Goal: Check status: Check status

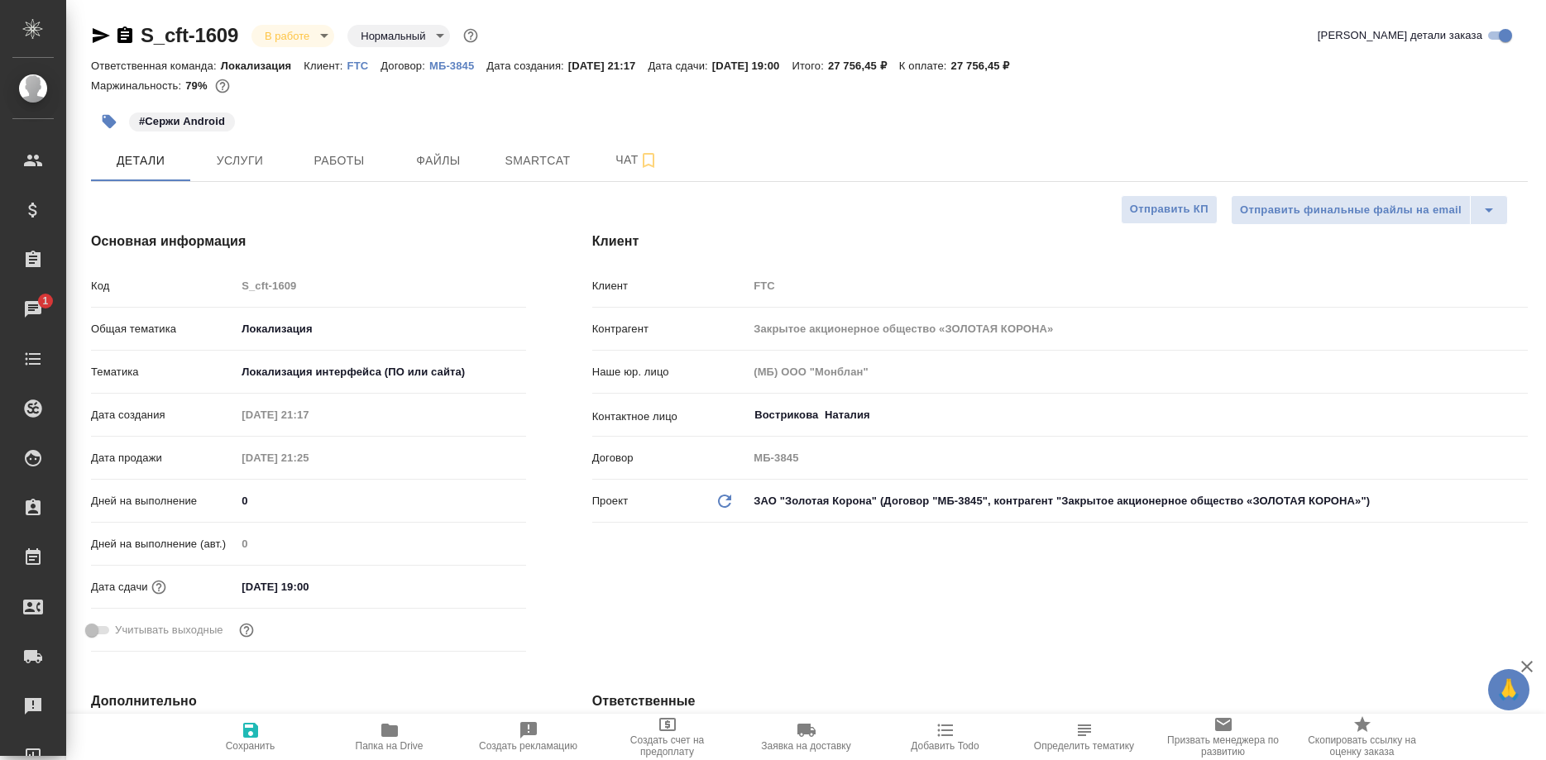
select select "RU"
click at [350, 165] on span "Работы" at bounding box center [338, 161] width 79 height 21
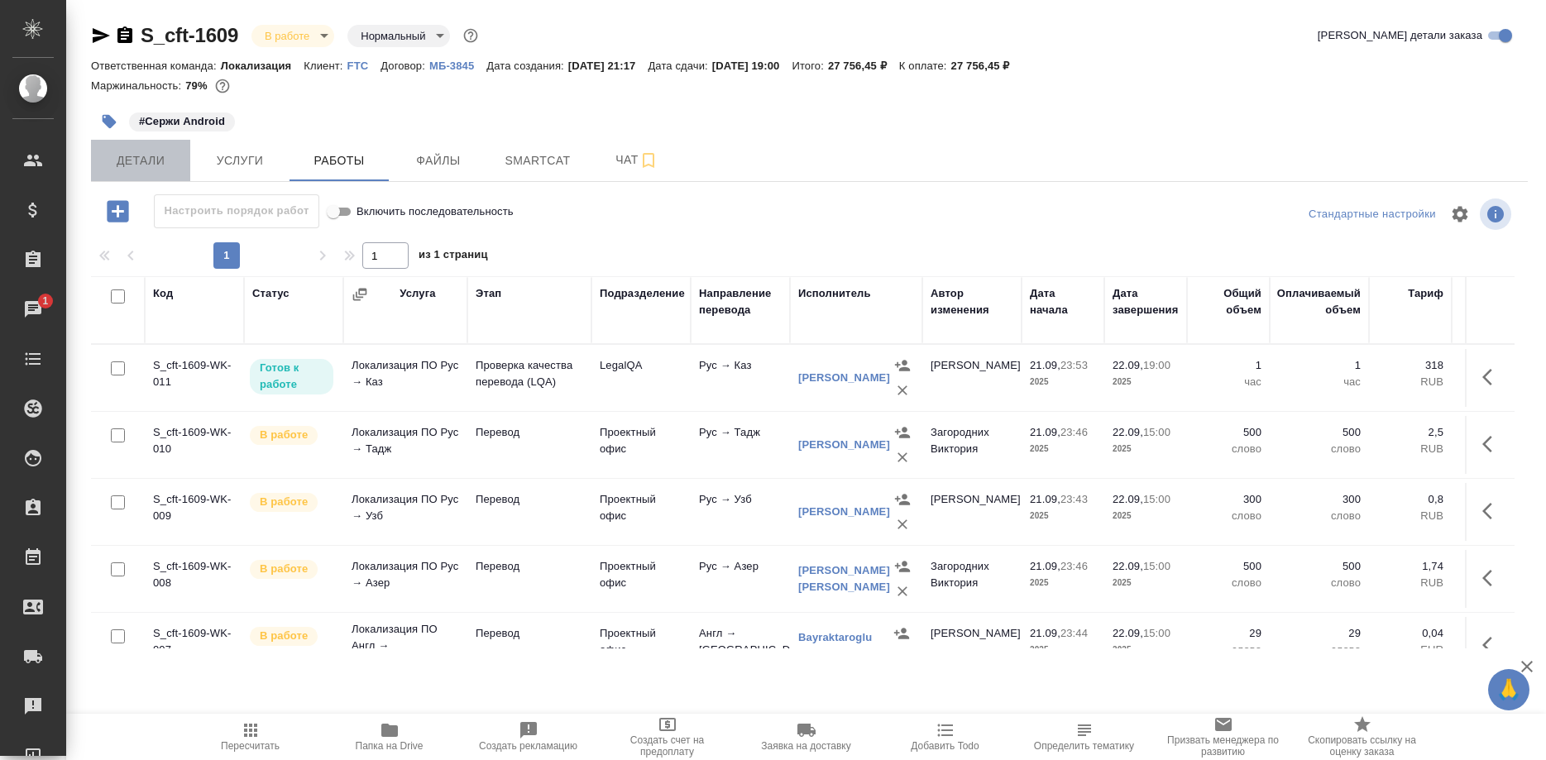
click at [134, 169] on span "Детали" at bounding box center [140, 161] width 79 height 21
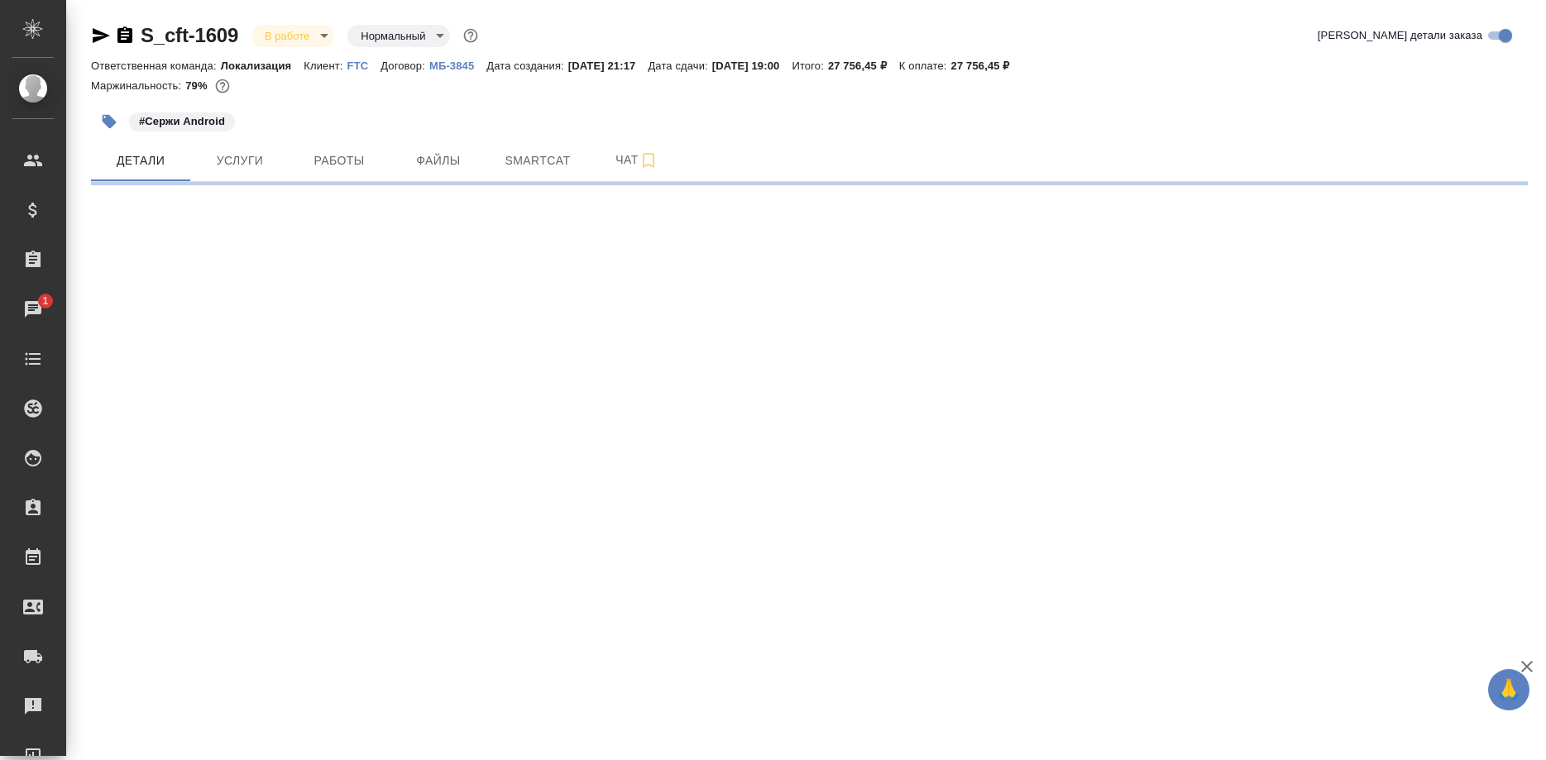
select select "RU"
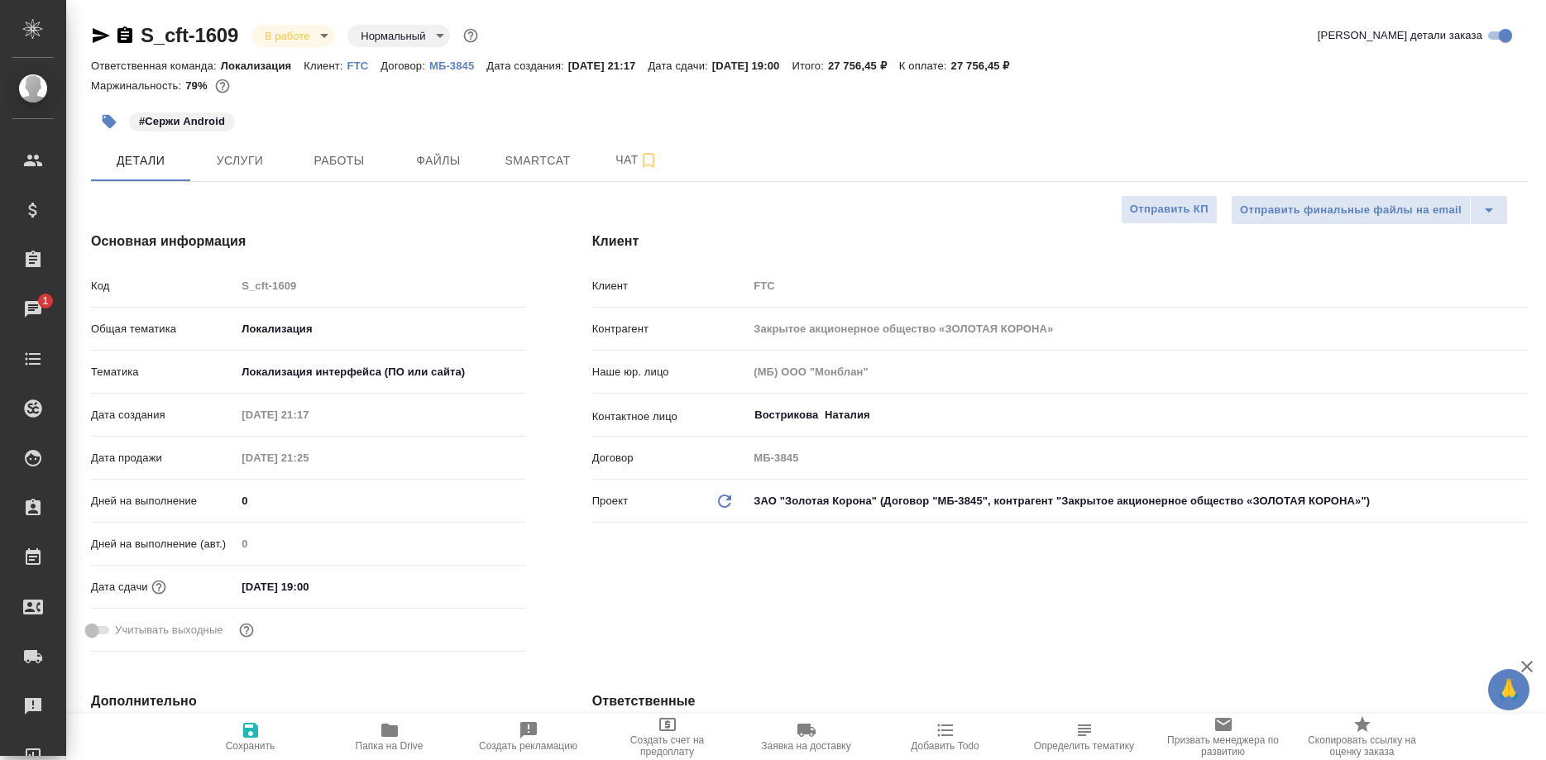
type input "[PERSON_NAME]"
click at [206, 383] on div "Тематика Локализация интерфейса (ПО или сайта) 5a8b8b956a9677013d343e0d" at bounding box center [308, 371] width 435 height 29
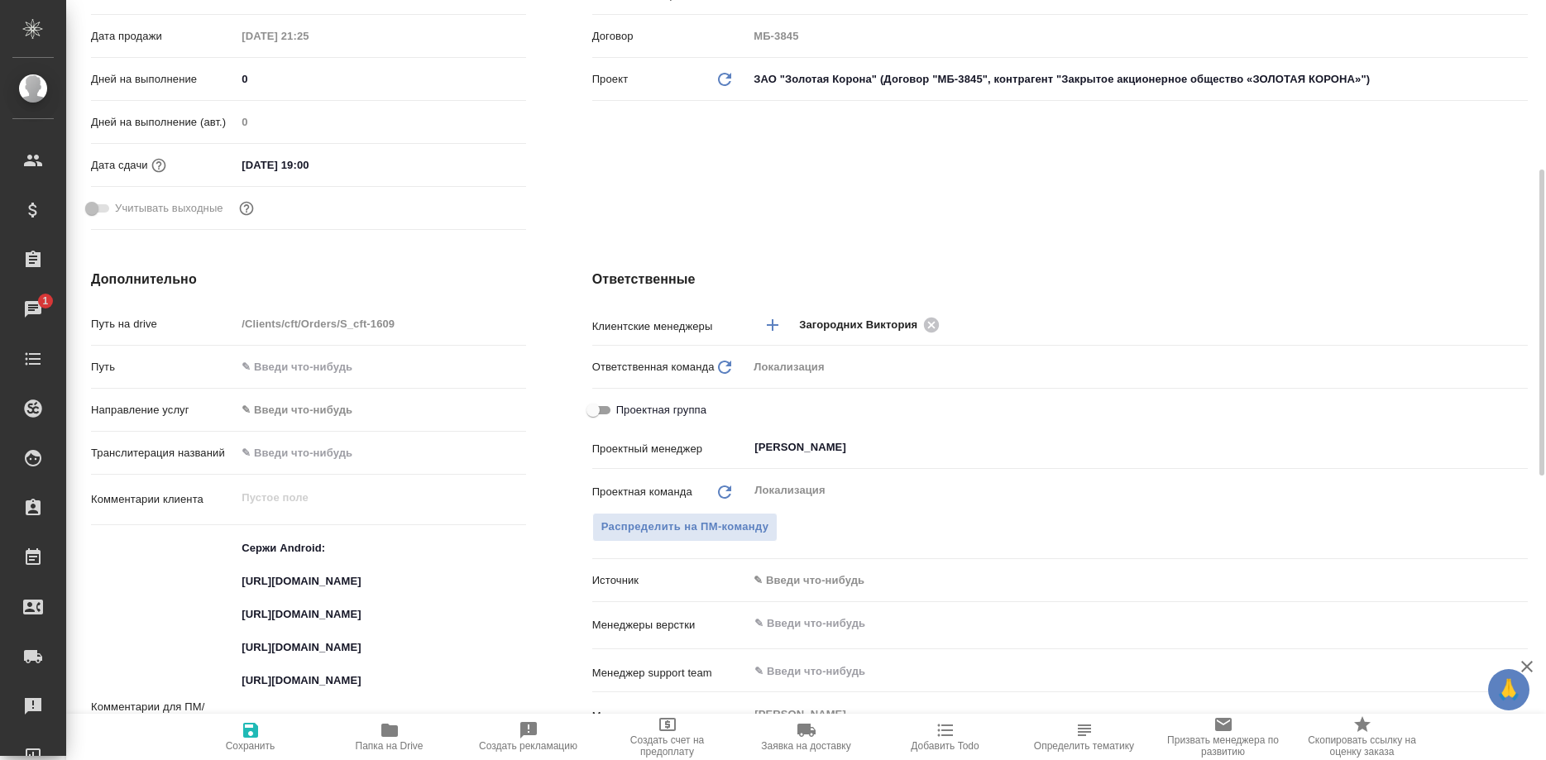
scroll to position [675, 0]
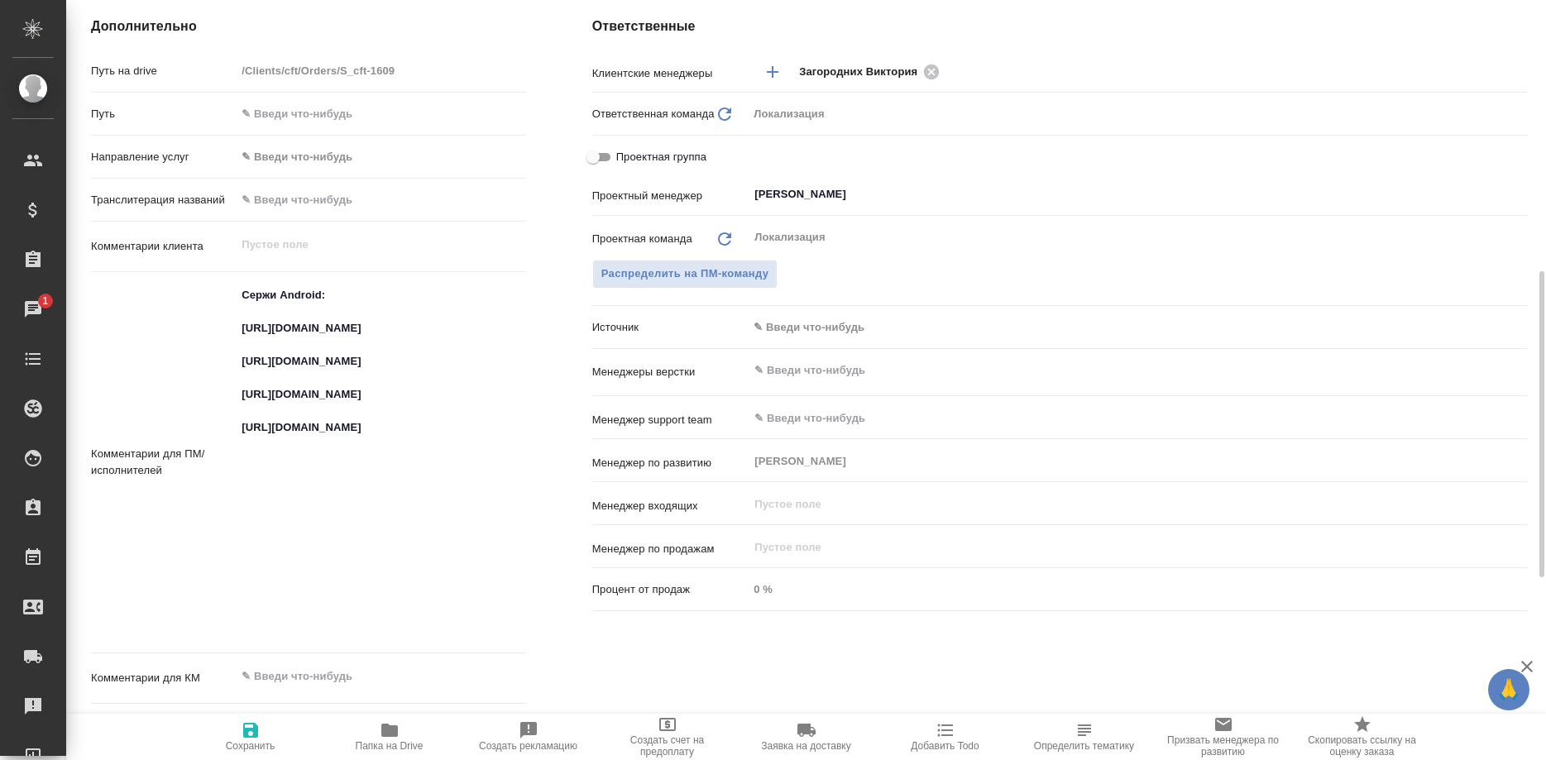
drag, startPoint x: 232, startPoint y: 586, endPoint x: 478, endPoint y: 631, distance: 250.5
click at [478, 631] on div "Комментарии для ПМ/исполнителей Сержи Android: [URL][DOMAIN_NAME] [URL][DOMAIN_…" at bounding box center [308, 462] width 435 height 367
click at [485, 622] on textarea "Сержи Android: [URL][DOMAIN_NAME] [URL][DOMAIN_NAME] [URL][DOMAIN_NAME] [URL][D…" at bounding box center [381, 461] width 288 height 359
click at [491, 624] on textarea "Сержи Android: [URL][DOMAIN_NAME] [URL][DOMAIN_NAME] [URL][DOMAIN_NAME] [URL][D…" at bounding box center [381, 461] width 288 height 359
type textarea "x"
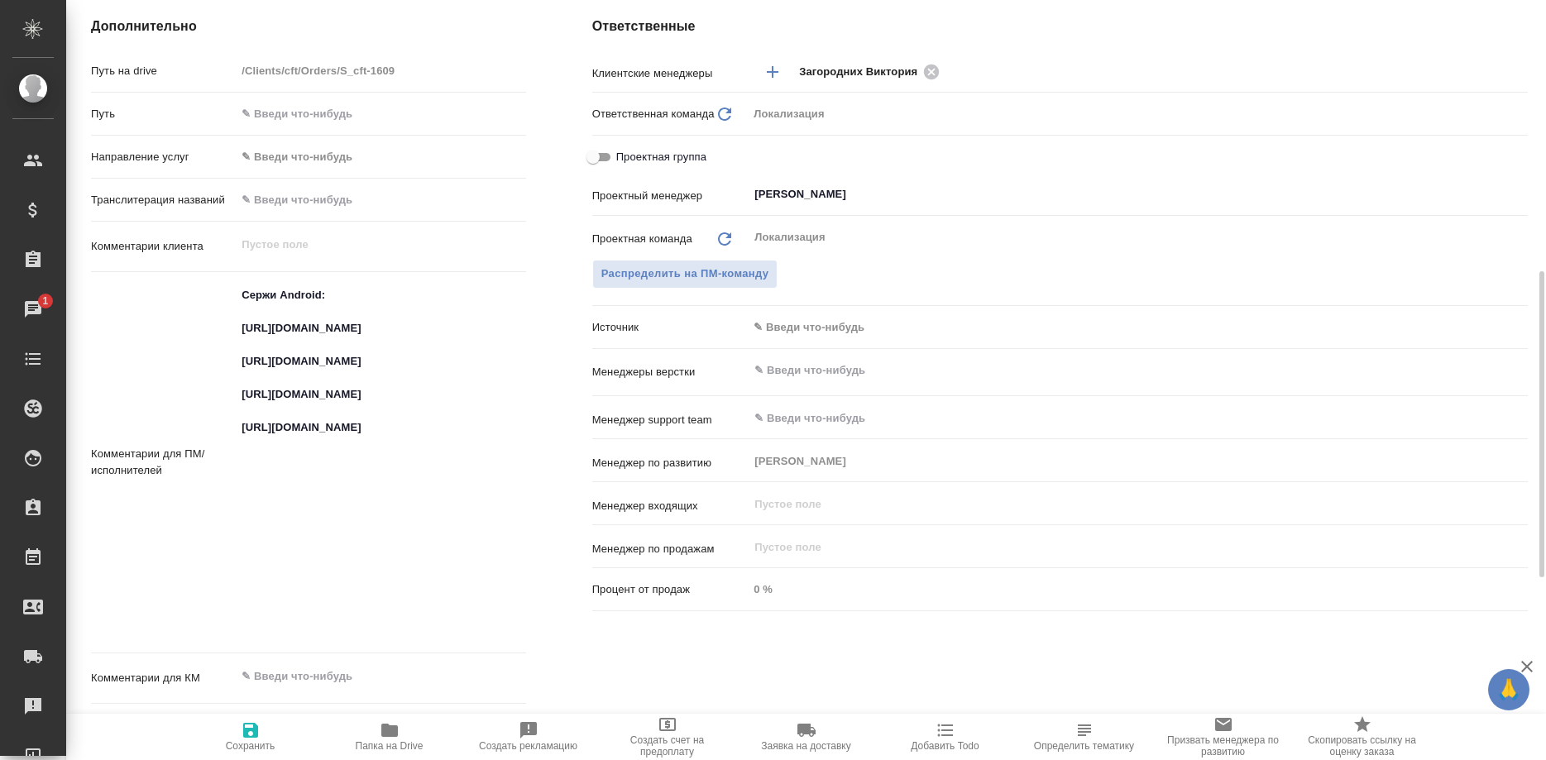
type textarea "x"
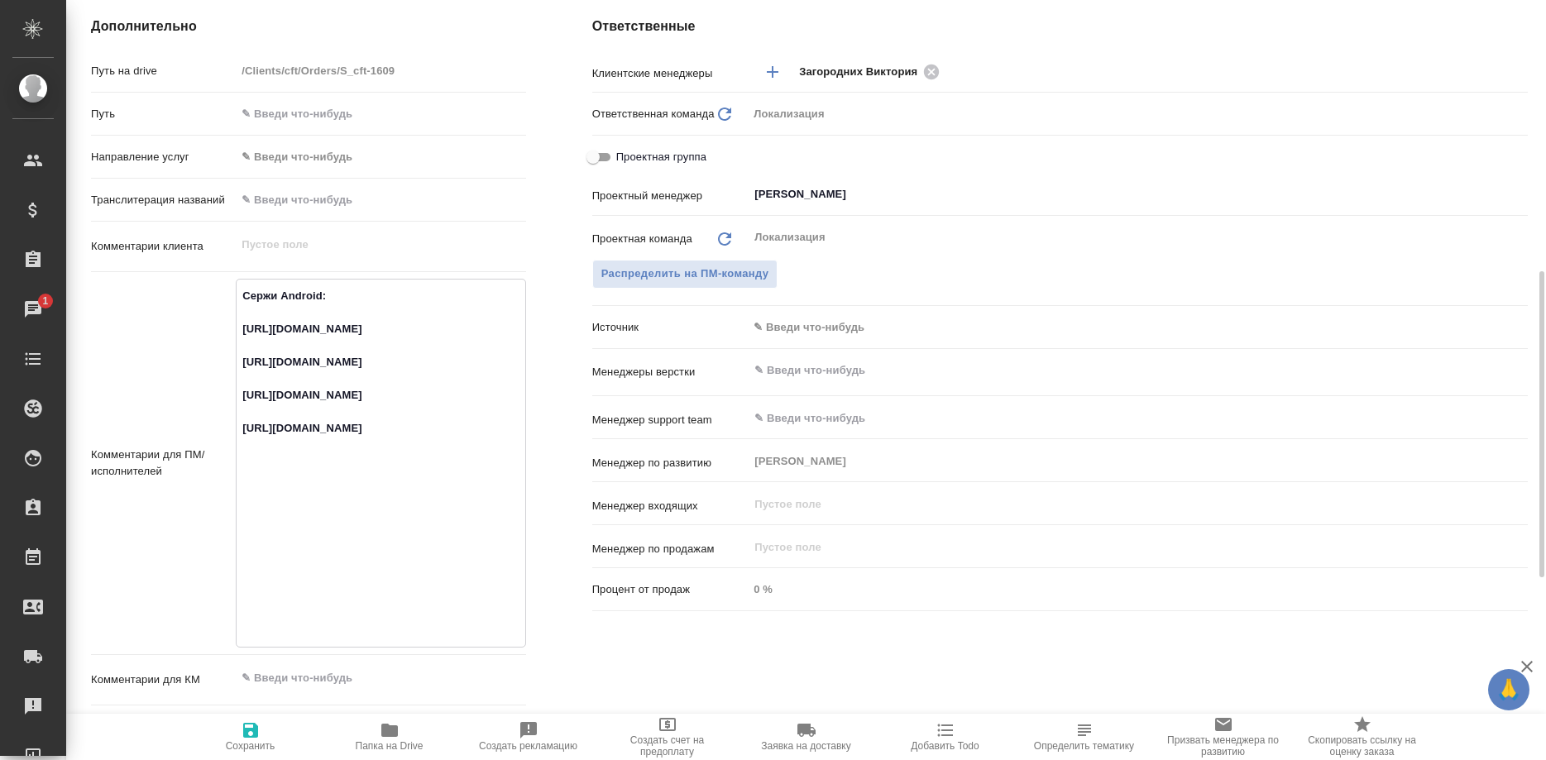
type textarea "x"
drag, startPoint x: 307, startPoint y: 376, endPoint x: 238, endPoint y: 331, distance: 82.4
click at [238, 331] on textarea "Сержи Android: [URL][DOMAIN_NAME] [URL][DOMAIN_NAME] [URL][DOMAIN_NAME] [URL][D…" at bounding box center [381, 461] width 288 height 359
type textarea "x"
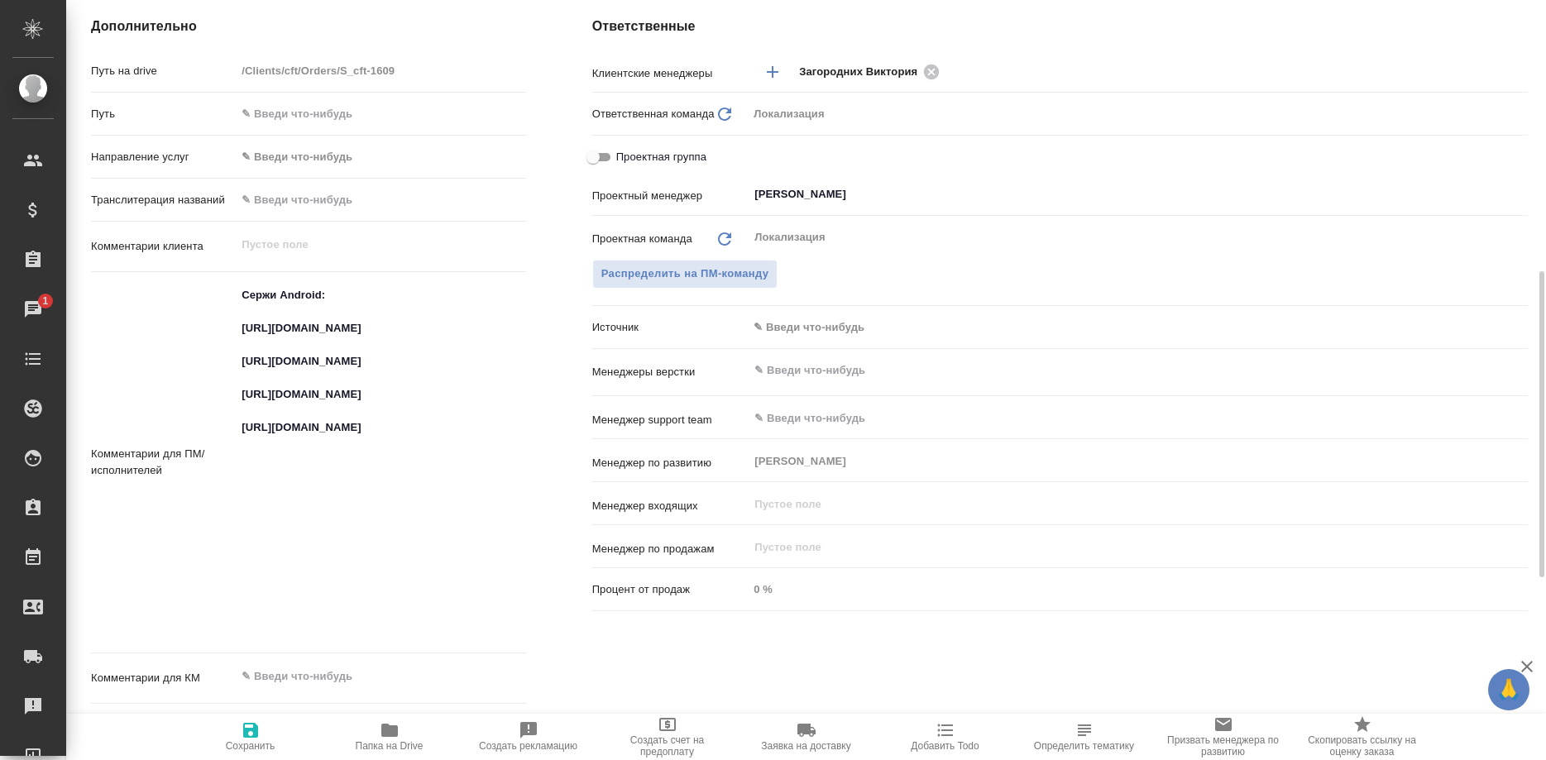
type textarea "x"
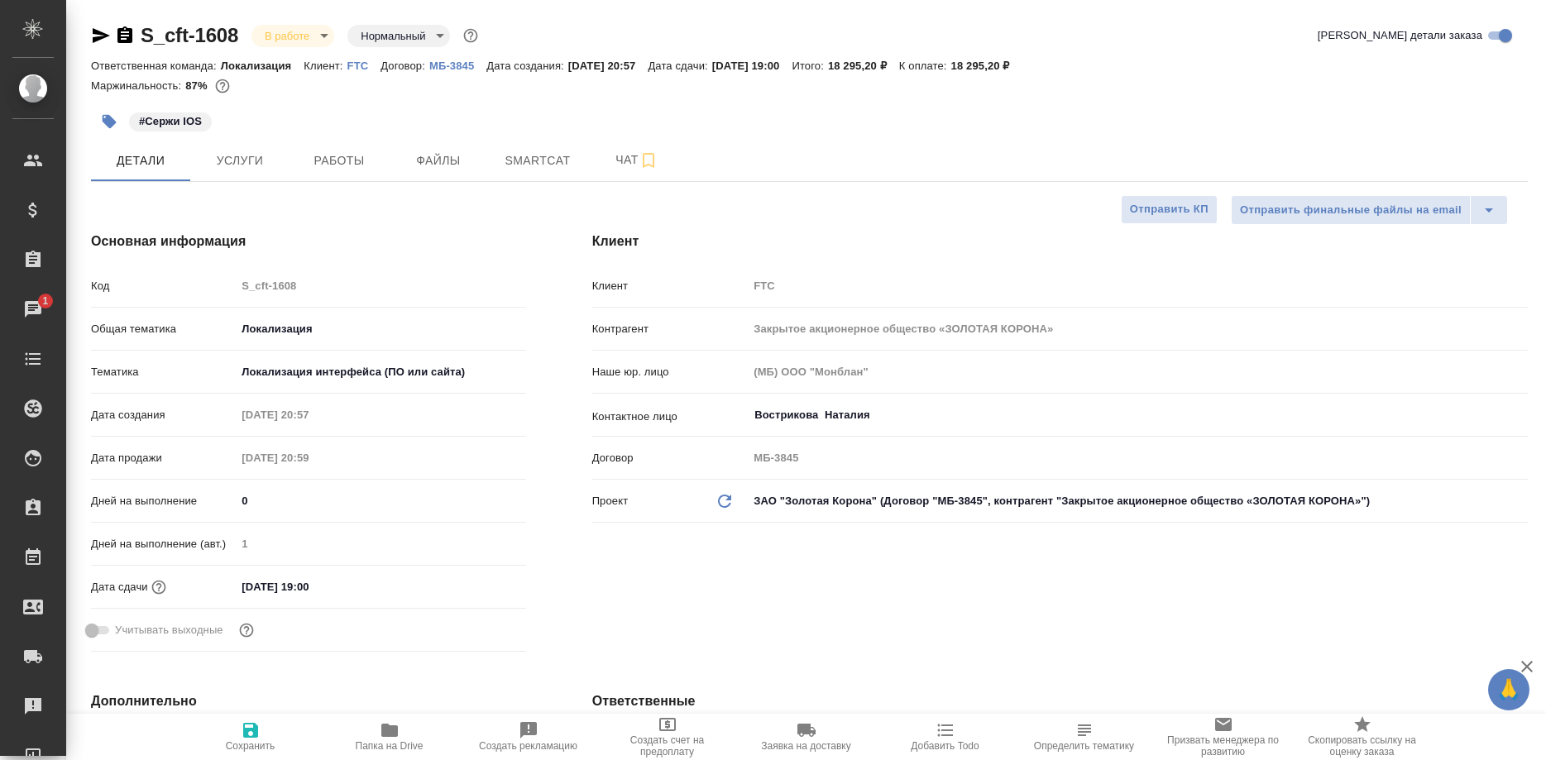
select select "RU"
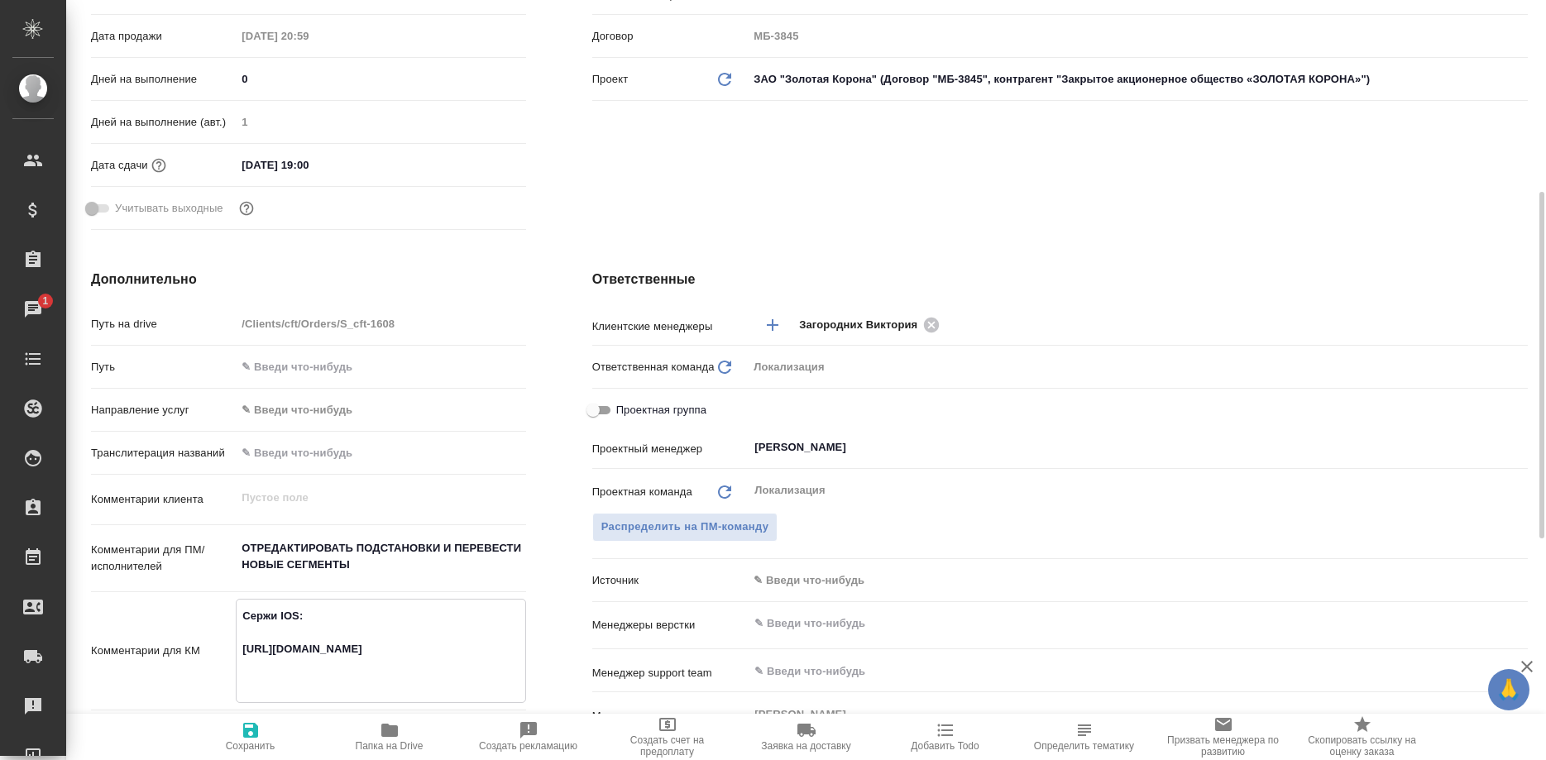
scroll to position [759, 0]
